Goal: Transaction & Acquisition: Purchase product/service

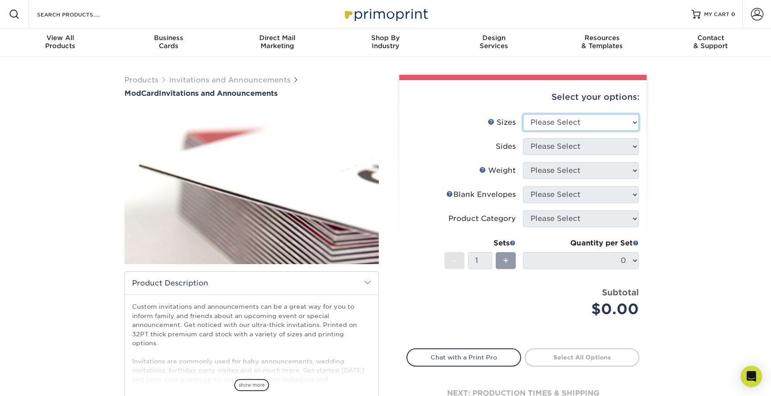
click at [553, 121] on select "Please Select 4.25" x 5.5" 4.25" x 6" 5" x 7" 6" x 6"" at bounding box center [581, 122] width 116 height 17
select select "6.00x6.00"
click at [523, 114] on select "Please Select 4.25" x 5.5" 4.25" x 6" 5" x 7" 6" x 6"" at bounding box center [581, 122] width 116 height 17
click at [545, 149] on select "Please Select Print Both Sides Print Front Only" at bounding box center [581, 146] width 116 height 17
select select "13abbda7-1d64-4f25-8bb2-c179b224825d"
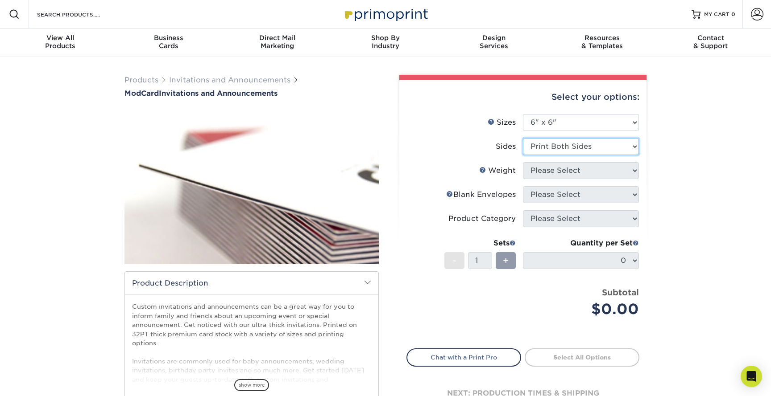
click at [523, 138] on select "Please Select Print Both Sides Print Front Only" at bounding box center [581, 146] width 116 height 17
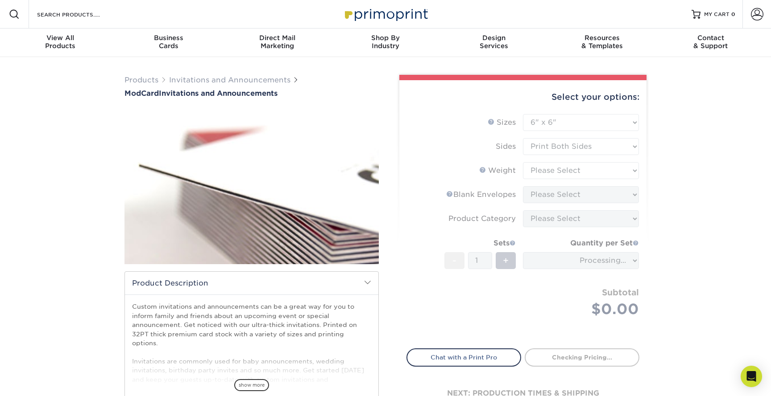
click at [545, 168] on form "Sizes Help Sizes Please Select 4.25" x 5.5" 4.25" x 6" 5" x 7" 6" x 6" Sides Pl…" at bounding box center [522, 226] width 233 height 224
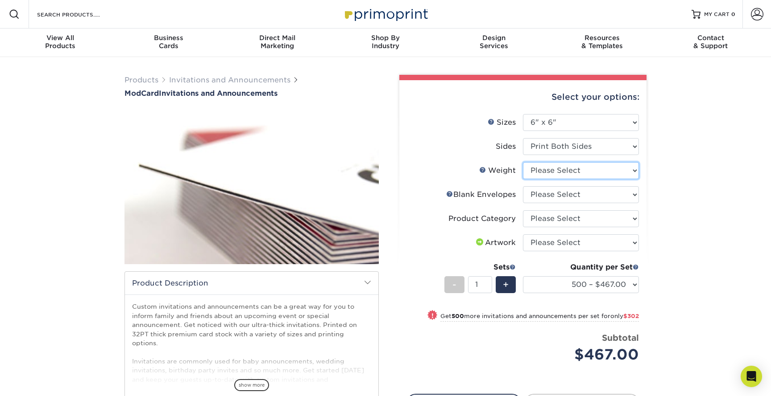
click at [545, 168] on select "Please Select 32PTUCBLK" at bounding box center [581, 170] width 116 height 17
select select "32PTUCBLK"
click at [523, 162] on select "Please Select 32PTUCBLK" at bounding box center [581, 170] width 116 height 17
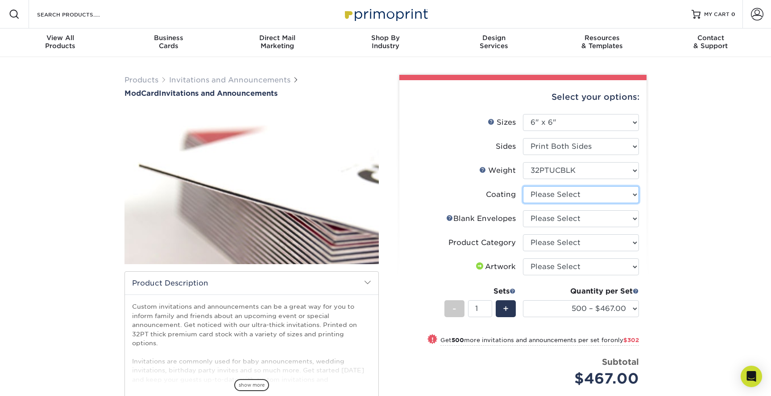
click at [536, 194] on select at bounding box center [581, 194] width 116 height 17
select select "3e7618de-abca-4bda-9f97-8b9129e913d8"
click at [523, 186] on select at bounding box center [581, 194] width 116 height 17
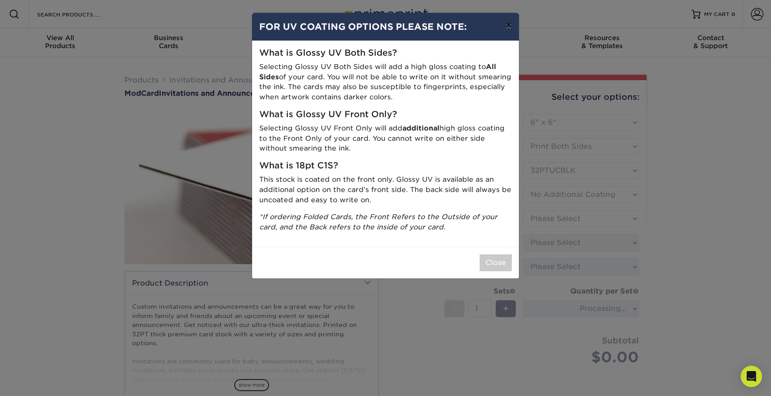
click at [509, 28] on button "×" at bounding box center [508, 25] width 21 height 25
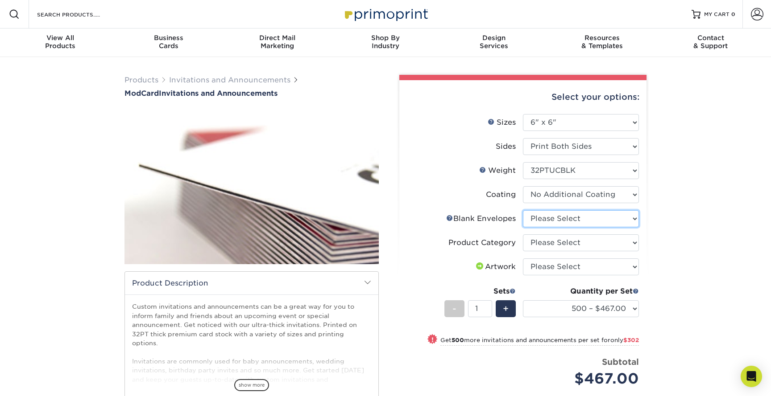
click at [557, 225] on select "Please Select No Blank Envelopes Yes 500 Envelopes 6.5X6.5 Yes 1000 Envelopes 6…" at bounding box center [581, 219] width 116 height 17
click at [530, 242] on select "Please Select Announcement Cards" at bounding box center [581, 243] width 116 height 17
select select "afc43903-b91d-4869-9f05-9fa1eb7dcbea"
click at [523, 235] on select "Please Select Announcement Cards" at bounding box center [581, 243] width 116 height 17
click at [541, 221] on select "Please Select No Blank Envelopes Yes 500 Envelopes 6.5X6.5 Yes 1000 Envelopes 6…" at bounding box center [581, 219] width 116 height 17
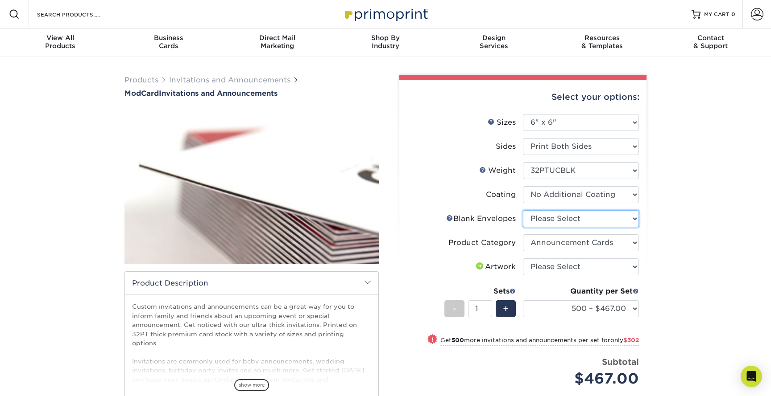
select select "9f137334-7cf0-4a73-8a74-a4df662606ea"
click at [523, 211] on select "Please Select No Blank Envelopes Yes 500 Envelopes 6.5X6.5 Yes 1000 Envelopes 6…" at bounding box center [581, 219] width 116 height 17
click at [548, 265] on select "Please Select I will upload files I need a design - $100" at bounding box center [581, 267] width 116 height 17
select select "upload"
click at [523, 259] on select "Please Select I will upload files I need a design - $100" at bounding box center [581, 267] width 116 height 17
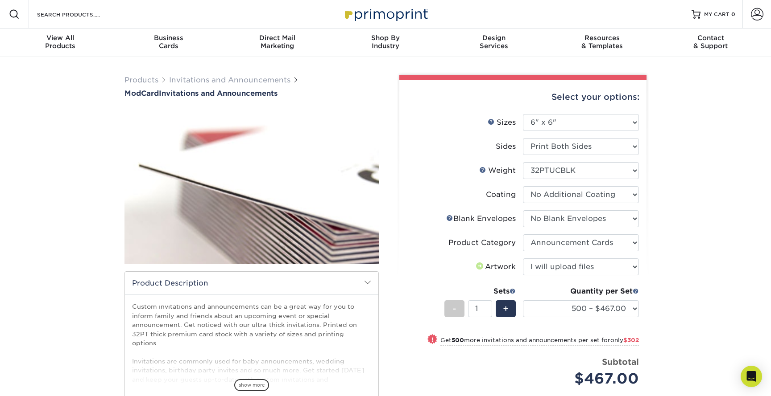
click at [663, 230] on div "Products Invitations and Announcements ModCard Invitations and Announcements sh…" at bounding box center [385, 289] width 771 height 465
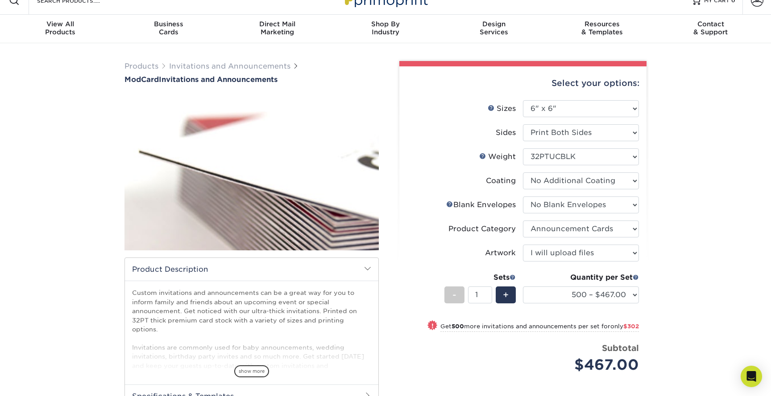
scroll to position [15, 0]
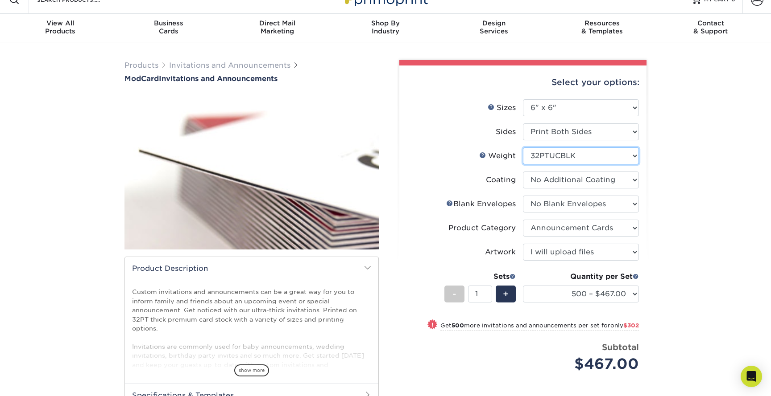
click at [578, 156] on select "Please Select 32PTUCBLK" at bounding box center [581, 156] width 116 height 17
click at [523, 148] on select "Please Select 32PTUCBLK" at bounding box center [581, 156] width 116 height 17
